Goal: Task Accomplishment & Management: Use online tool/utility

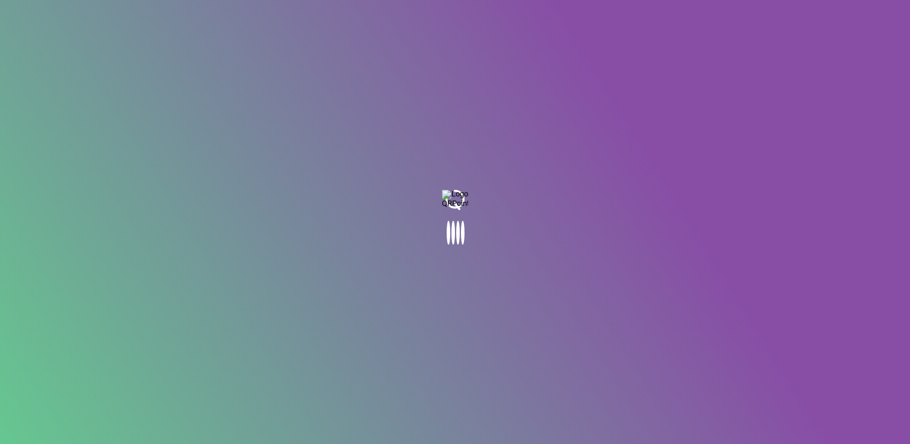
click at [547, 226] on body at bounding box center [455, 222] width 910 height 444
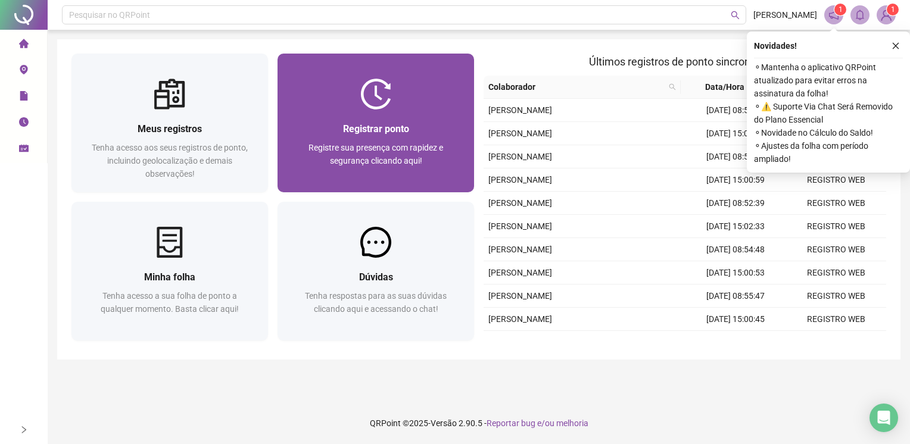
click at [326, 117] on div "Registrar ponto Registre sua presença com rapidez e segurança clicando aqui!" at bounding box center [375, 151] width 196 height 83
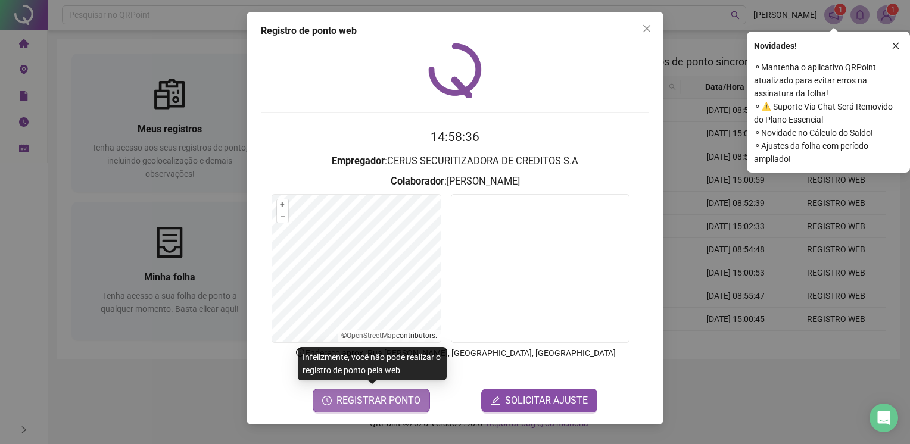
click at [395, 402] on span "REGISTRAR PONTO" at bounding box center [378, 401] width 84 height 14
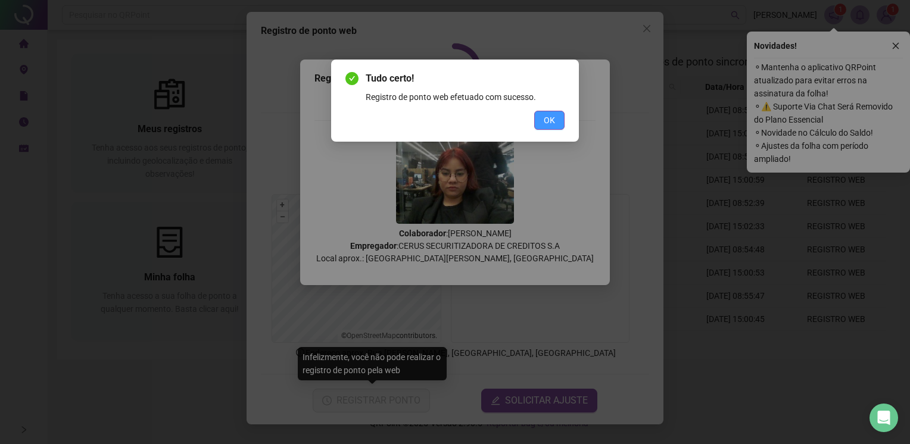
drag, startPoint x: 569, startPoint y: 123, endPoint x: 558, endPoint y: 123, distance: 10.7
click at [562, 123] on div "Tudo certo! Registro de ponto web efetuado com sucesso. OK" at bounding box center [455, 101] width 248 height 82
drag, startPoint x: 558, startPoint y: 123, endPoint x: 572, endPoint y: 114, distance: 15.9
click at [562, 123] on button "OK" at bounding box center [549, 120] width 30 height 19
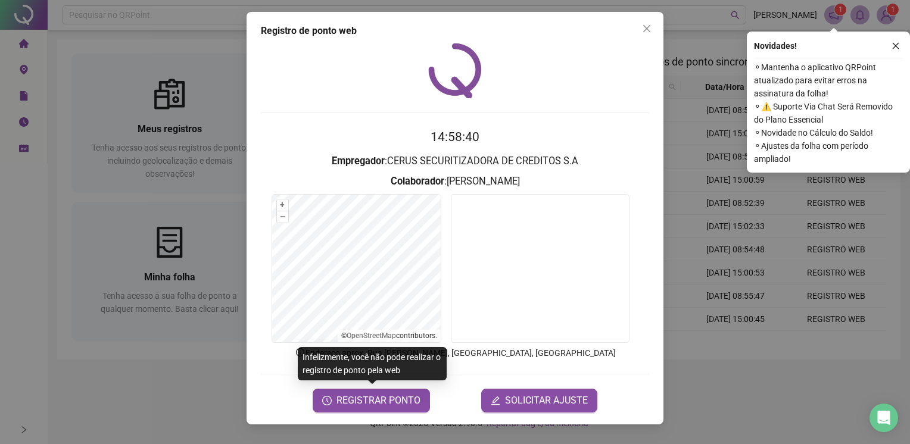
click at [650, 17] on div "Registro de ponto web 14:58:40 Empregador : CERUS SECURITIZADORA DE CREDITOS S.…" at bounding box center [454, 218] width 417 height 413
click at [654, 18] on div "Registro de ponto web 14:58:40 Empregador : CERUS SECURITIZADORA DE CREDITOS S.…" at bounding box center [454, 218] width 417 height 413
click at [645, 28] on icon "close" at bounding box center [646, 28] width 7 height 7
